Goal: Task Accomplishment & Management: Manage account settings

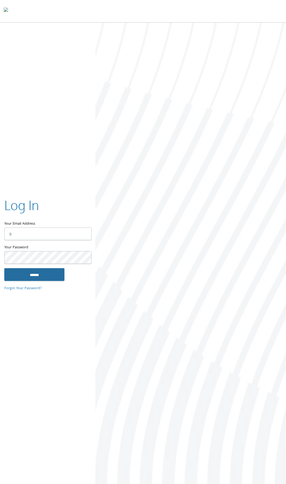
type input "**********"
click at [33, 275] on input "******" at bounding box center [34, 274] width 60 height 13
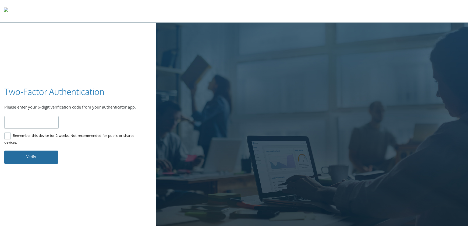
type input "******"
click at [37, 158] on button "Verify" at bounding box center [31, 156] width 54 height 13
